Goal: Task Accomplishment & Management: Manage account settings

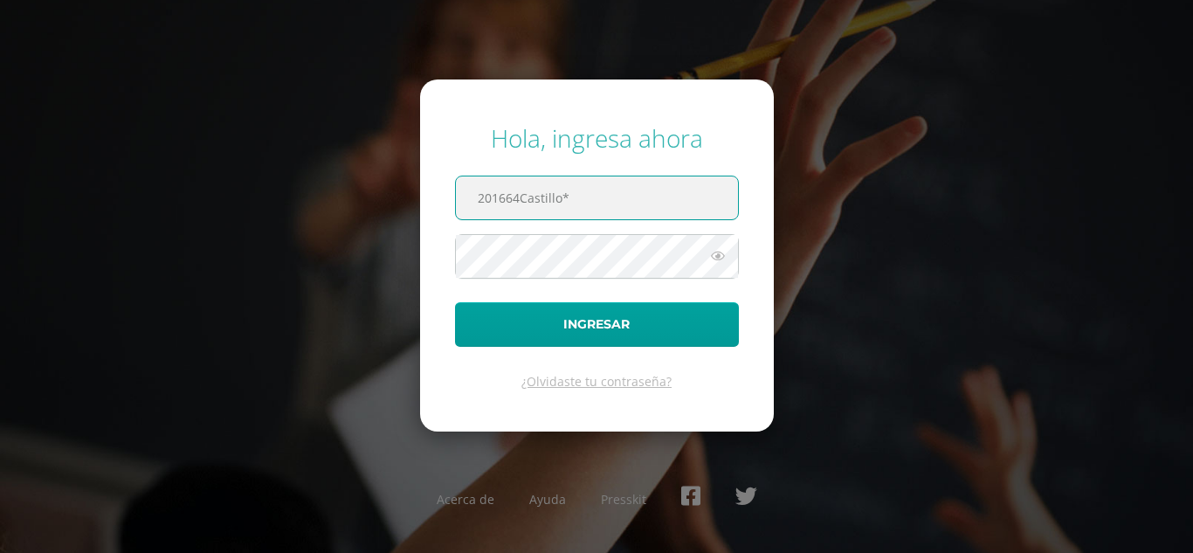
type input "201664Castillo*"
click at [455, 302] on button "Ingresar" at bounding box center [597, 324] width 284 height 45
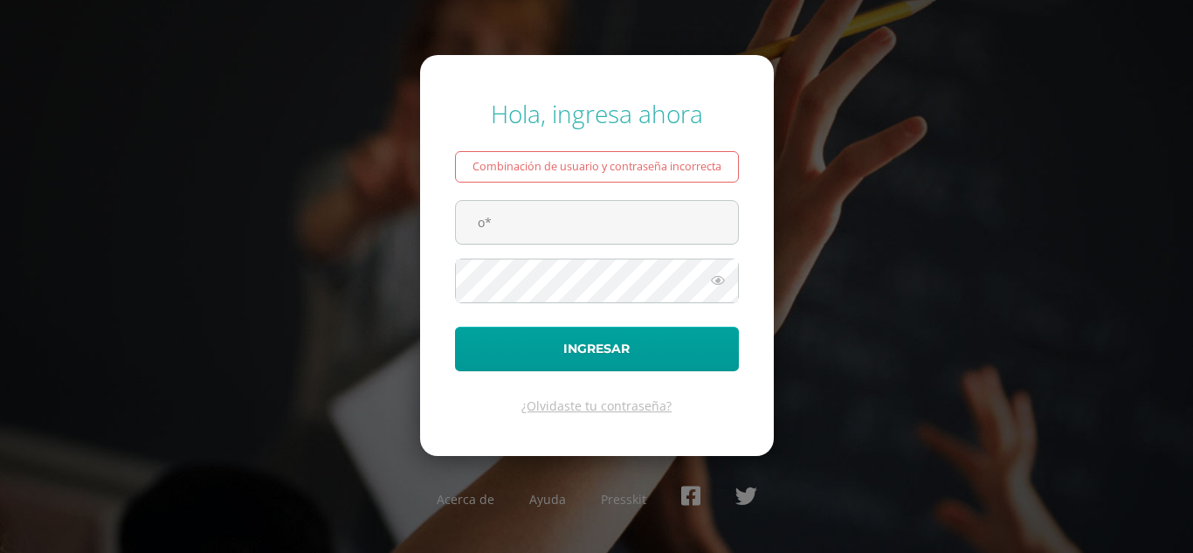
type input "*"
type input "jessicah@cig.edu.gt"
click at [455, 327] on button "Ingresar" at bounding box center [597, 349] width 284 height 45
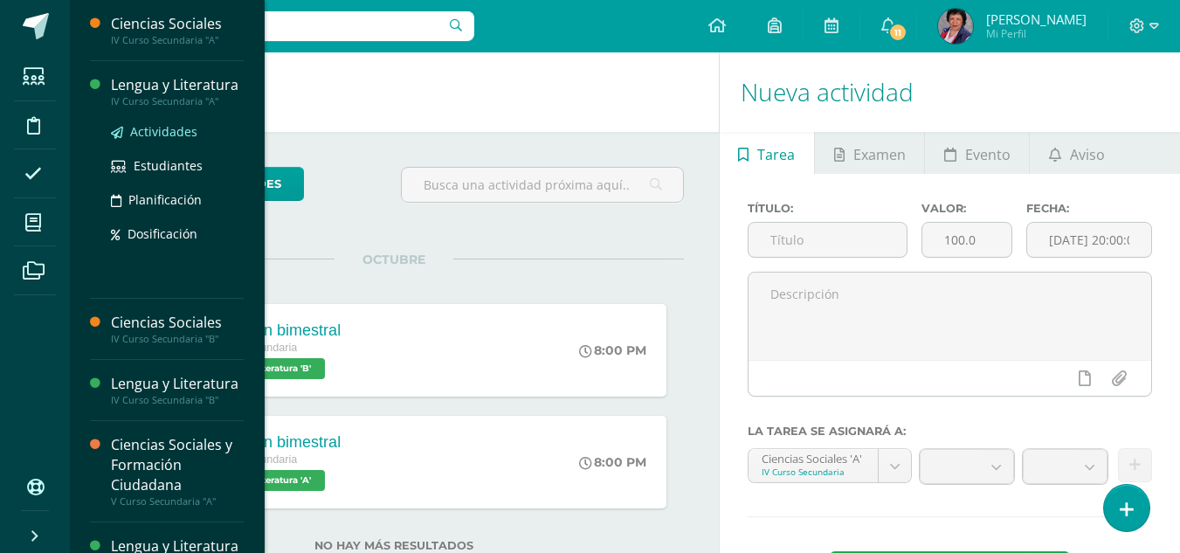
click at [177, 140] on span "Actividades" at bounding box center [163, 131] width 67 height 17
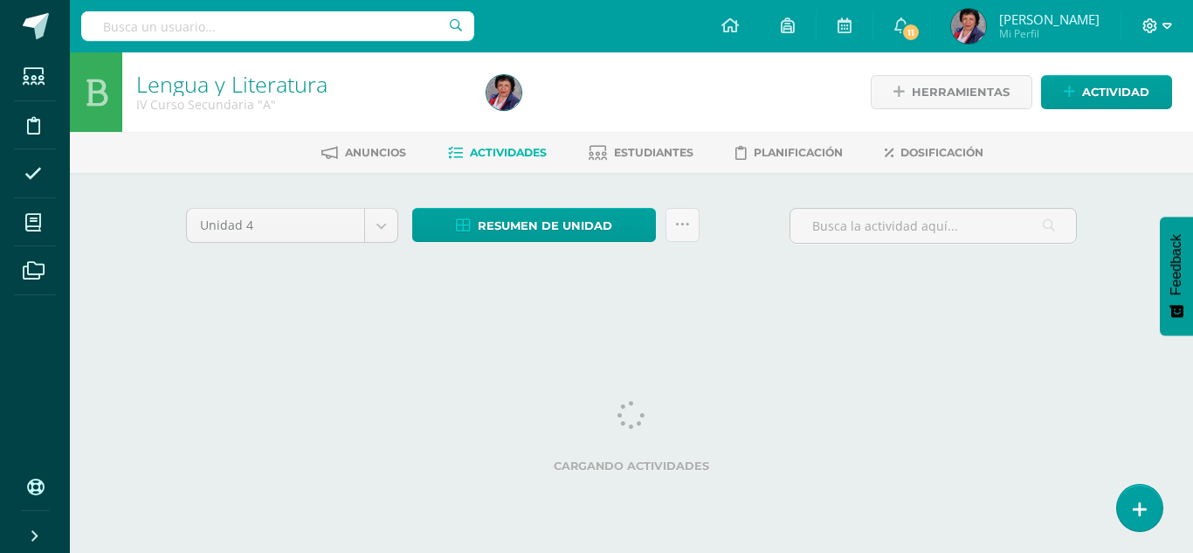
click at [1166, 28] on icon at bounding box center [1167, 26] width 10 height 6
click at [1110, 120] on span "Cerrar sesión" at bounding box center [1111, 118] width 79 height 17
